Goal: Find specific page/section: Find specific page/section

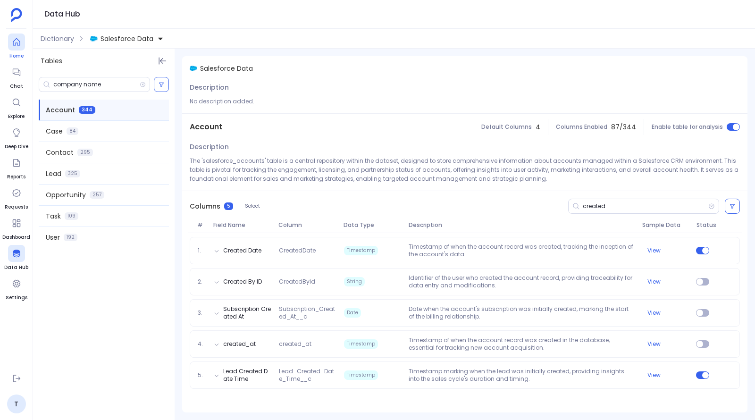
click at [18, 45] on icon at bounding box center [16, 42] width 7 height 8
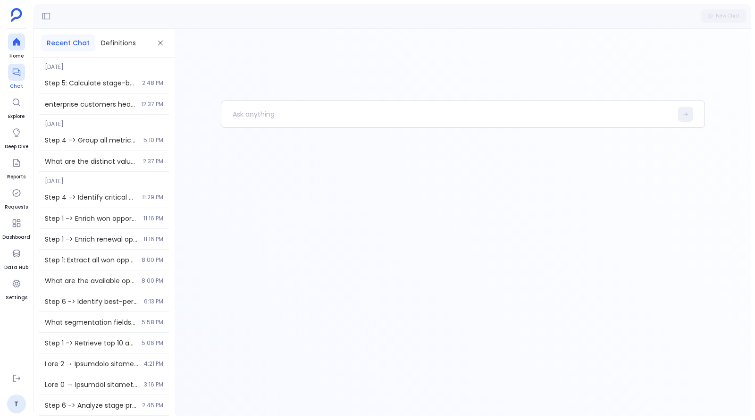
click at [12, 79] on div at bounding box center [16, 72] width 17 height 17
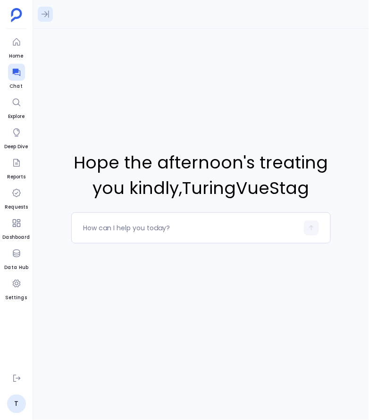
click at [47, 14] on icon at bounding box center [46, 14] width 8 height 7
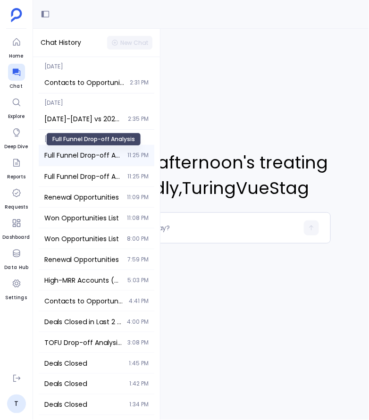
click at [68, 156] on span "Full Funnel Drop-off Analysis" at bounding box center [82, 154] width 77 height 9
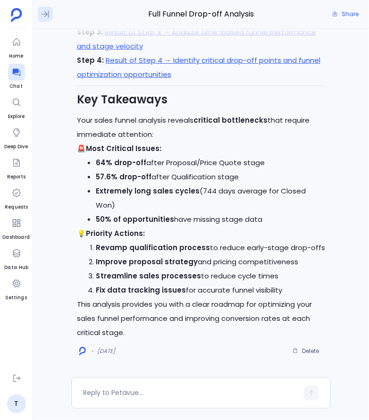
click at [45, 12] on icon at bounding box center [46, 14] width 8 height 7
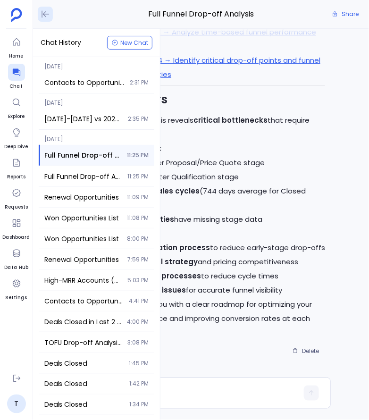
click at [47, 17] on icon at bounding box center [45, 13] width 9 height 9
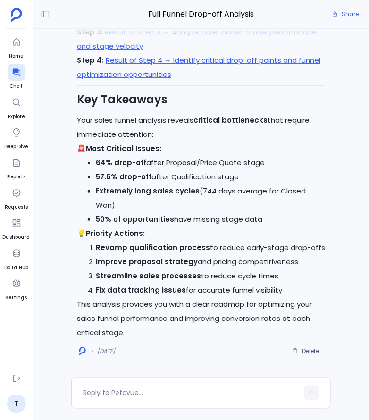
click at [48, 5] on div "Full Funnel Drop-off Analysis Share" at bounding box center [201, 14] width 336 height 29
click at [46, 18] on icon at bounding box center [45, 13] width 9 height 9
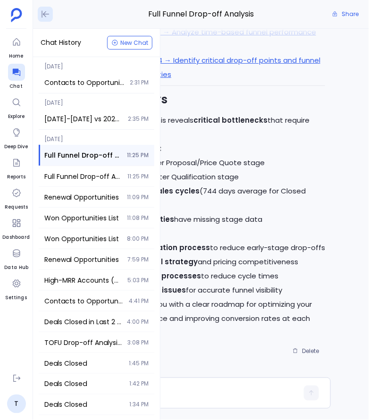
click at [45, 16] on icon at bounding box center [46, 14] width 8 height 7
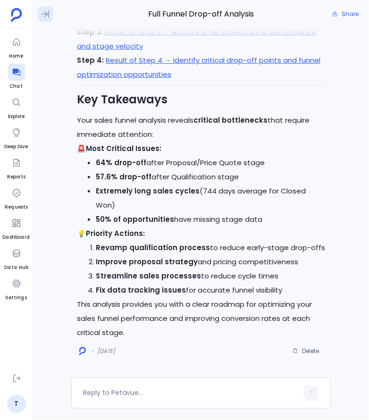
click at [42, 13] on icon at bounding box center [45, 13] width 9 height 9
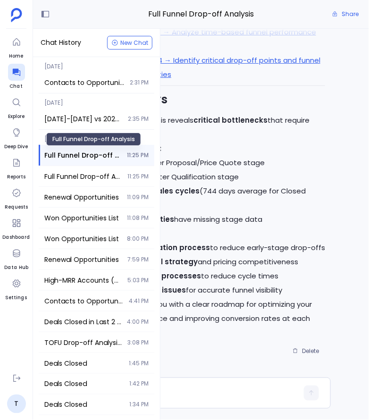
click at [90, 159] on span "Full Funnel Drop-off Analysis" at bounding box center [82, 154] width 77 height 9
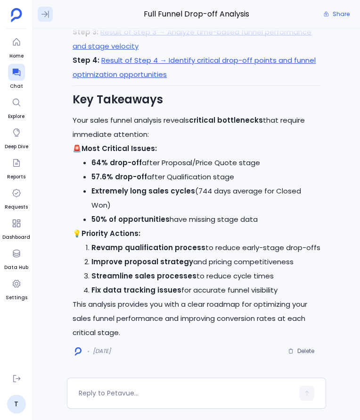
click at [46, 17] on icon at bounding box center [45, 13] width 9 height 9
